Goal: Task Accomplishment & Management: Use online tool/utility

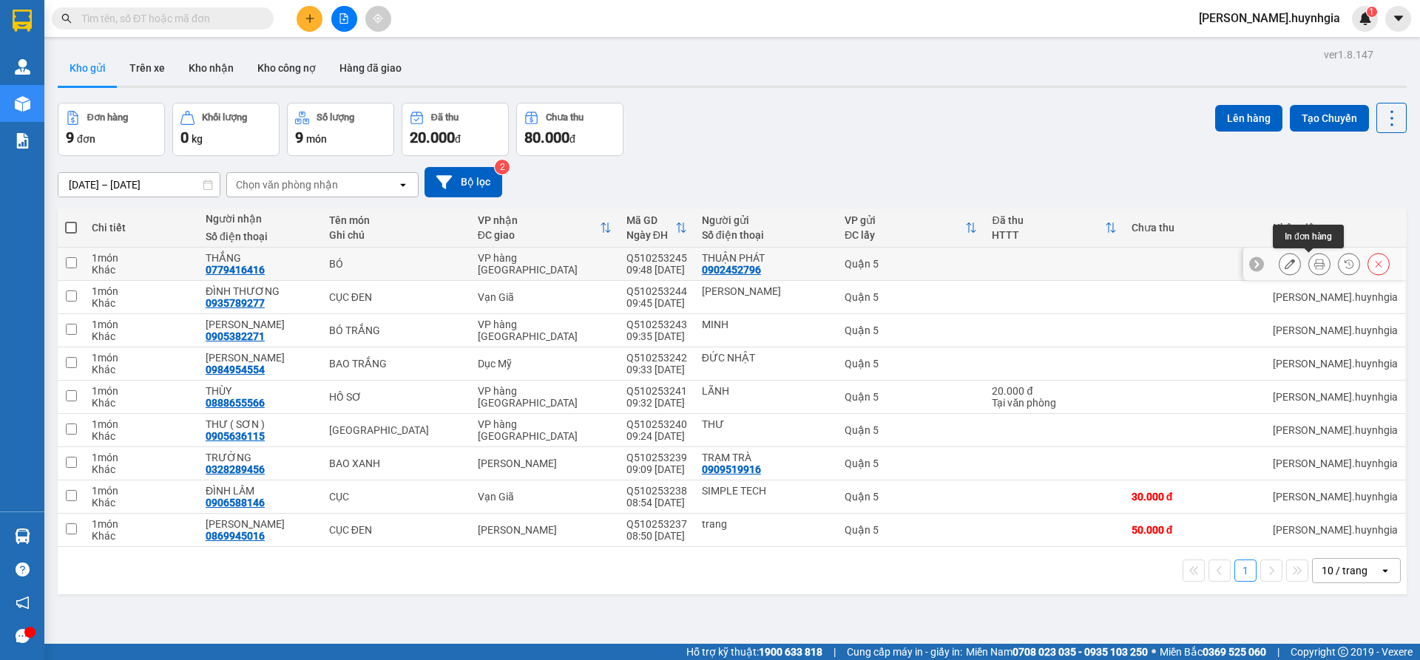
click at [1314, 263] on icon at bounding box center [1319, 264] width 10 height 10
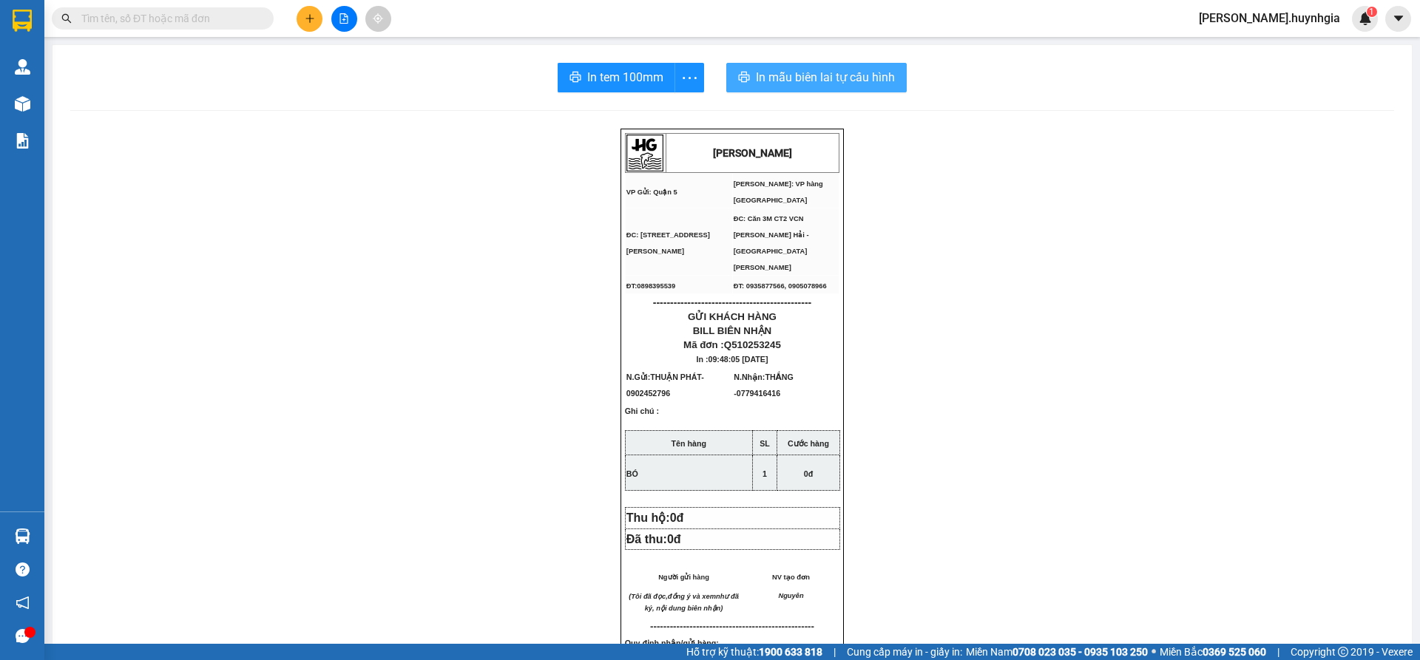
click at [784, 78] on span "In mẫu biên lai tự cấu hình" at bounding box center [825, 77] width 139 height 18
click at [642, 80] on span "In tem 100mm" at bounding box center [625, 77] width 76 height 18
